Goal: Navigation & Orientation: Go to known website

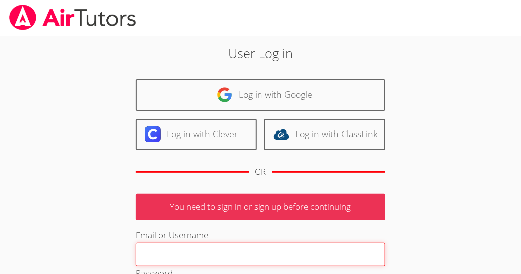
click at [194, 249] on input "Email or Username" at bounding box center [261, 255] width 250 height 24
type input "fiumejb@gmail.com"
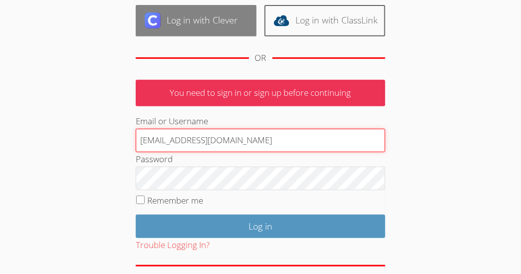
scroll to position [116, 0]
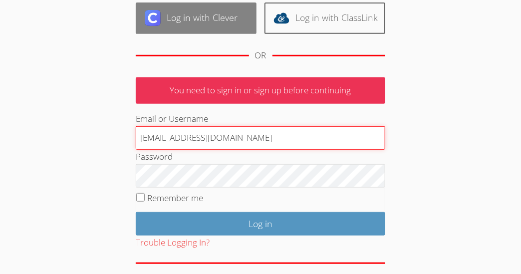
click at [136, 212] on input "Log in" at bounding box center [261, 223] width 250 height 23
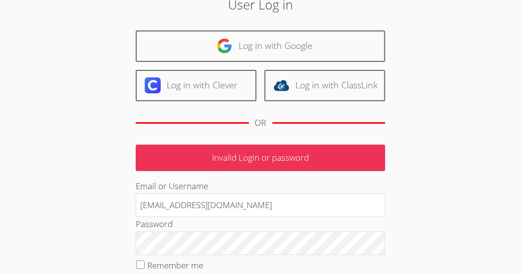
scroll to position [111, 0]
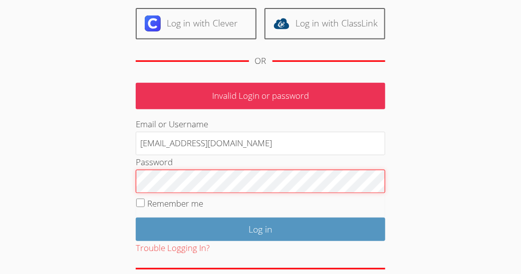
click at [136, 218] on input "Log in" at bounding box center [261, 229] width 250 height 23
